Goal: Information Seeking & Learning: Compare options

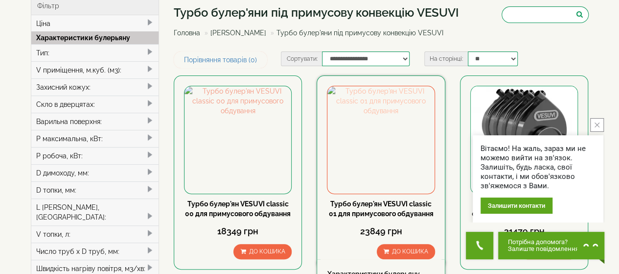
scroll to position [49, 0]
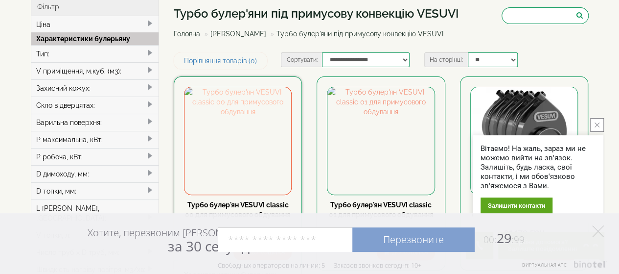
click at [252, 125] on img at bounding box center [238, 140] width 107 height 107
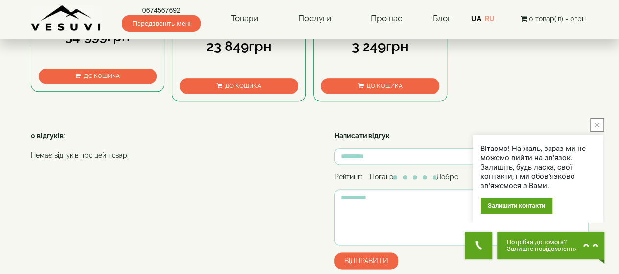
scroll to position [538, 0]
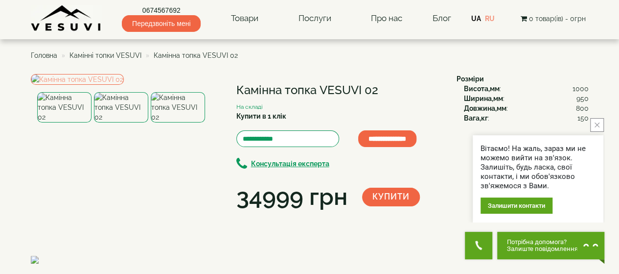
scroll to position [49, 0]
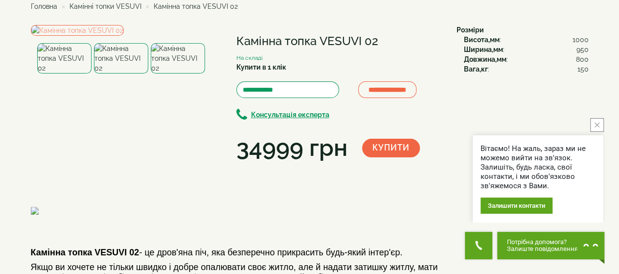
click at [594, 123] on button "close button" at bounding box center [597, 125] width 14 height 14
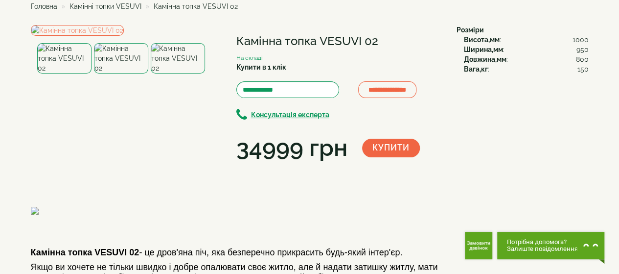
click at [119, 73] on img at bounding box center [121, 58] width 54 height 30
click at [180, 73] on img at bounding box center [178, 58] width 54 height 30
click at [59, 73] on img at bounding box center [64, 58] width 54 height 30
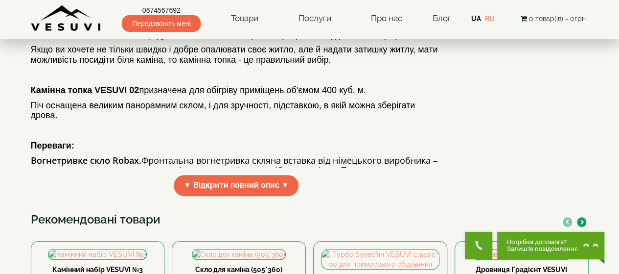
scroll to position [245, 0]
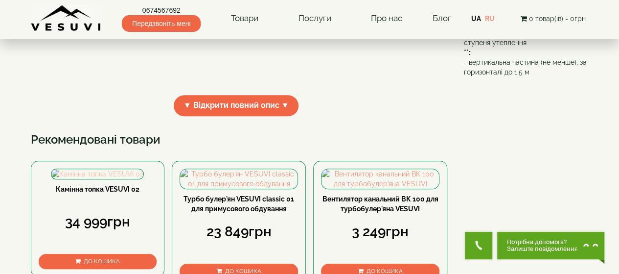
scroll to position [343, 0]
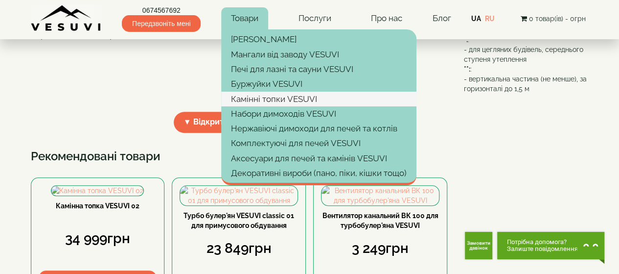
click at [259, 96] on link "Камінні топки VESUVI" at bounding box center [318, 99] width 195 height 15
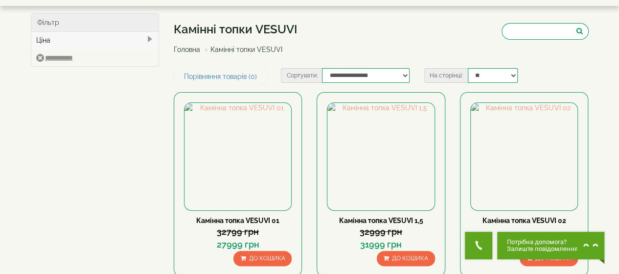
scroll to position [49, 0]
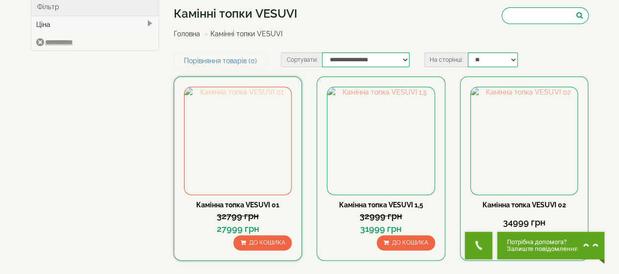
click at [239, 118] on img at bounding box center [238, 140] width 107 height 107
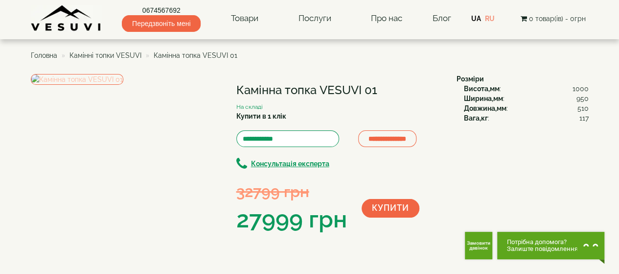
click at [117, 85] on img at bounding box center [77, 79] width 93 height 11
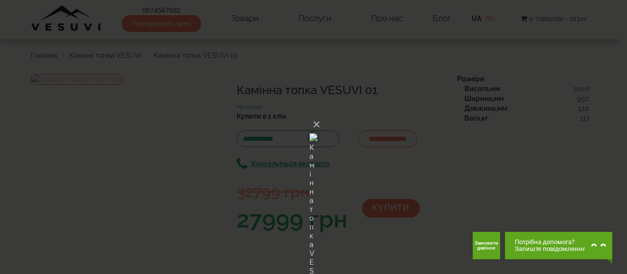
click at [309, 114] on img at bounding box center [313, 137] width 8 height 47
